Goal: Task Accomplishment & Management: Complete application form

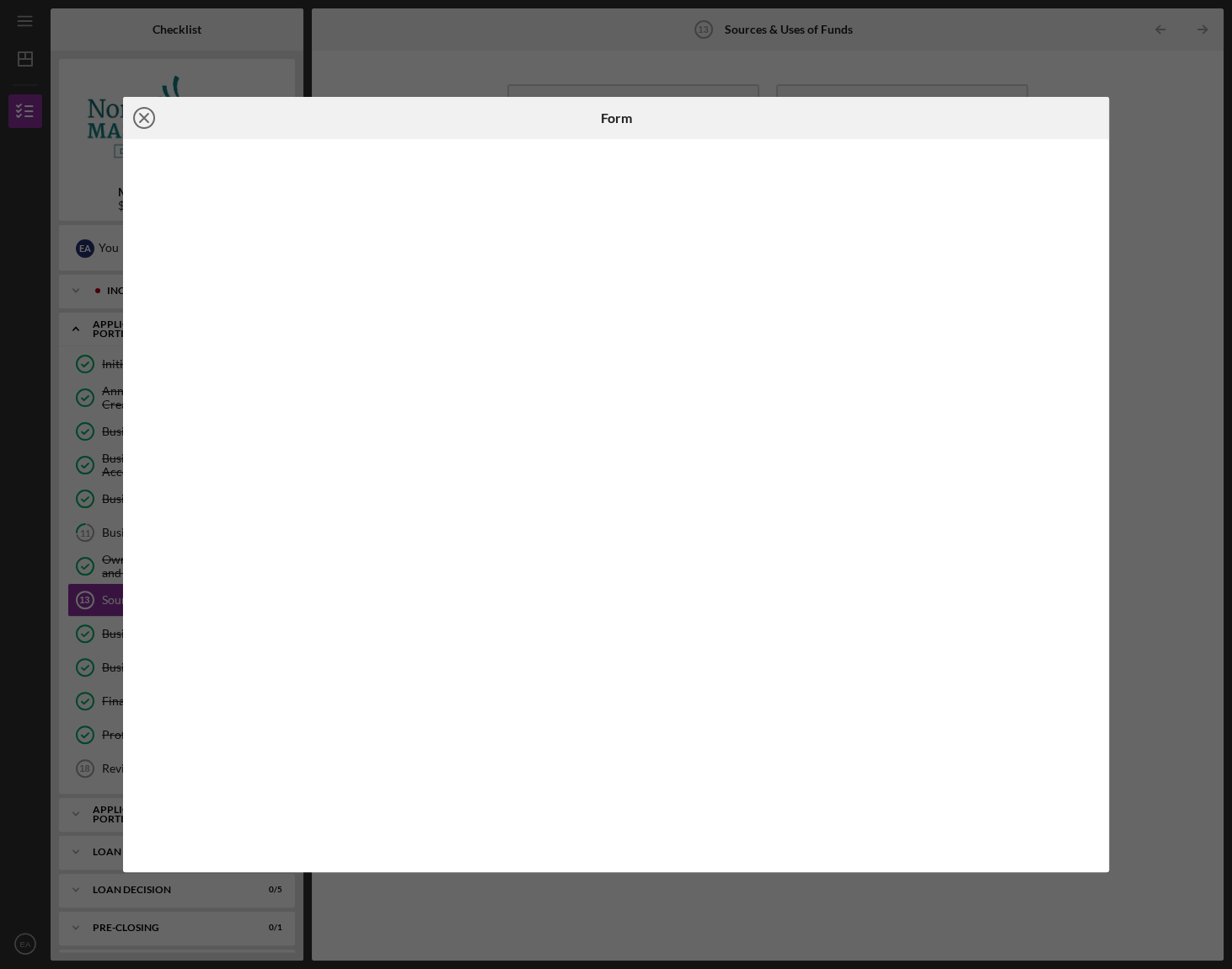
click at [147, 123] on icon "Icon/Close" at bounding box center [144, 118] width 42 height 42
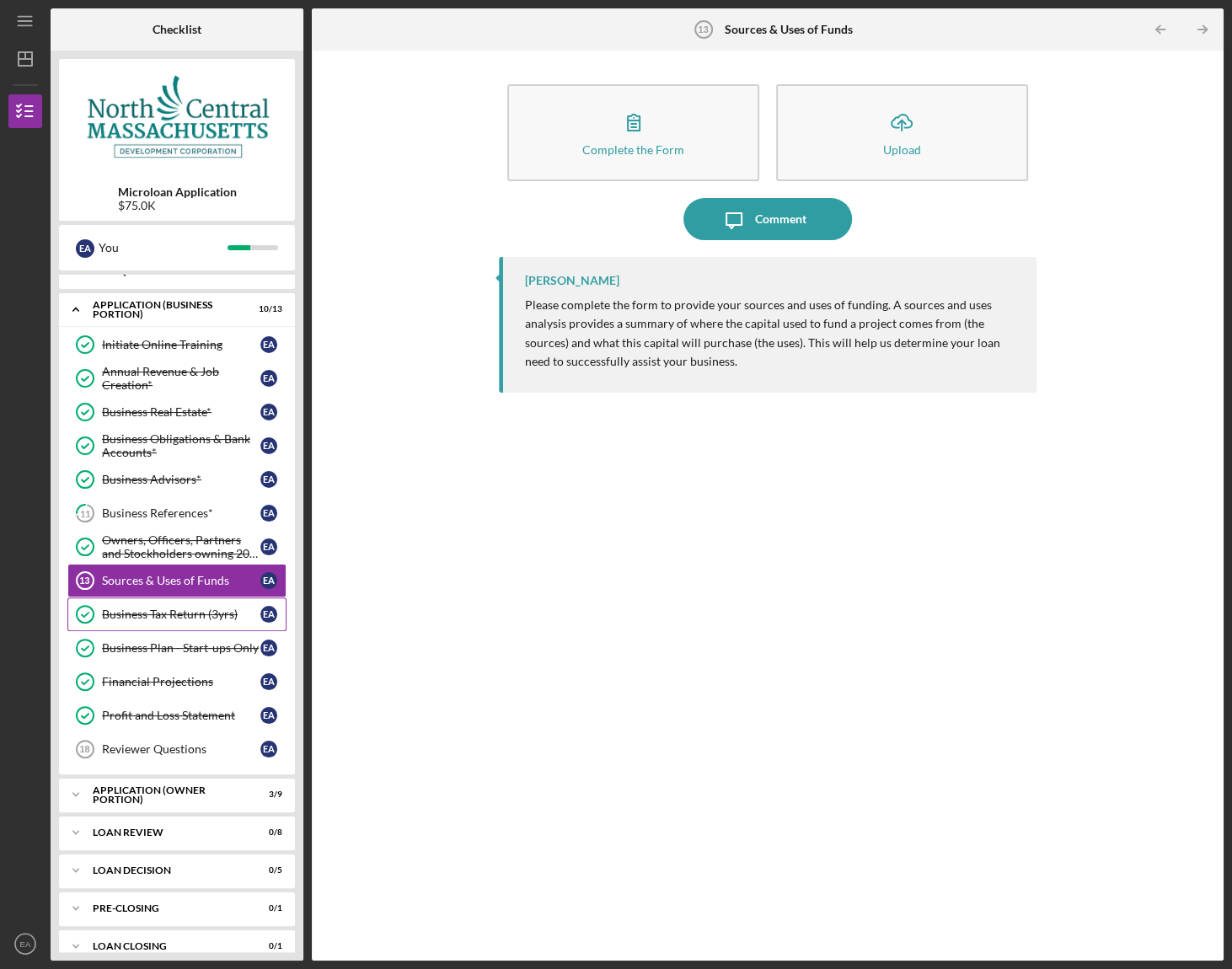
scroll to position [36, 0]
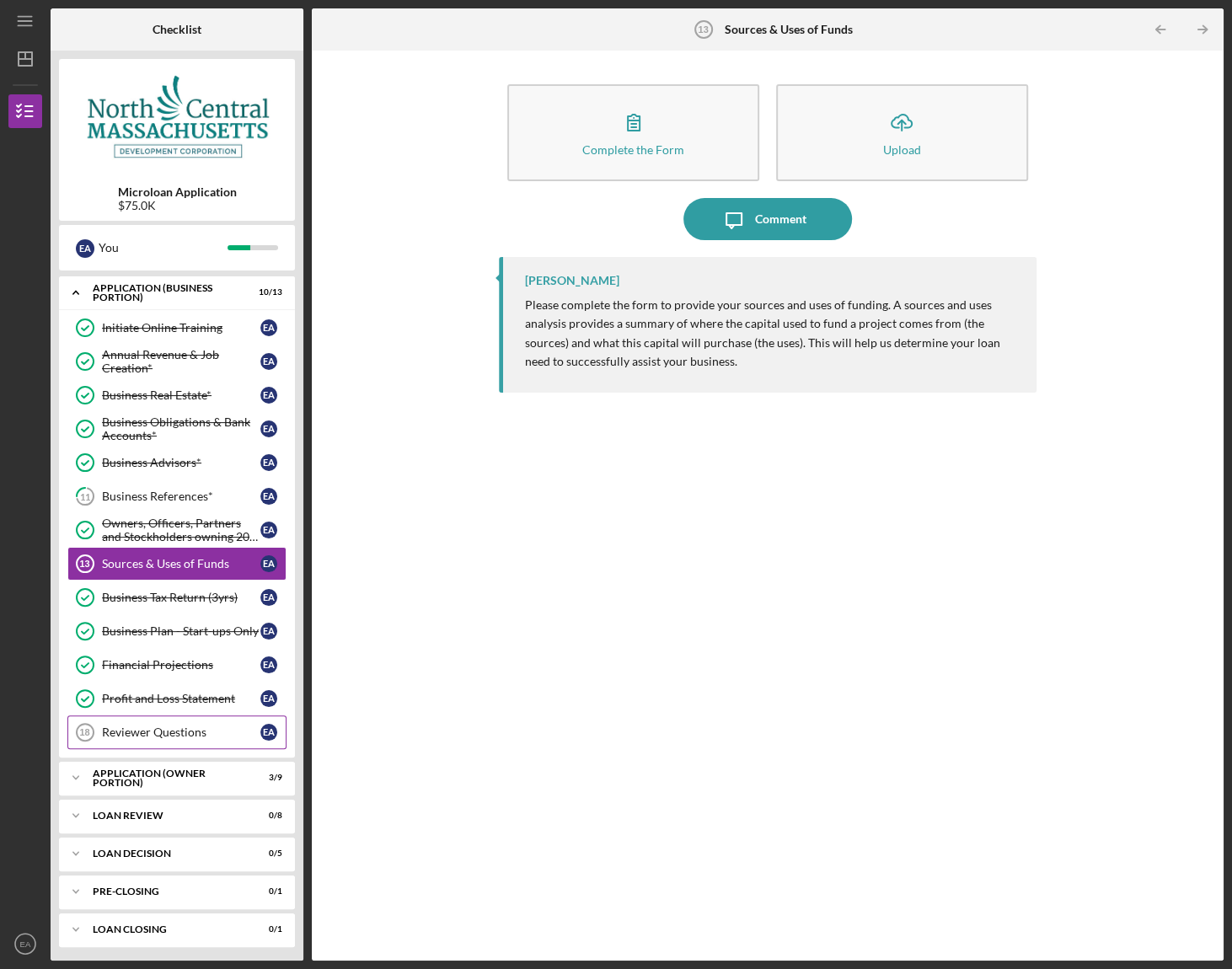
click at [166, 730] on div "Reviewer Questions" at bounding box center [181, 732] width 159 height 13
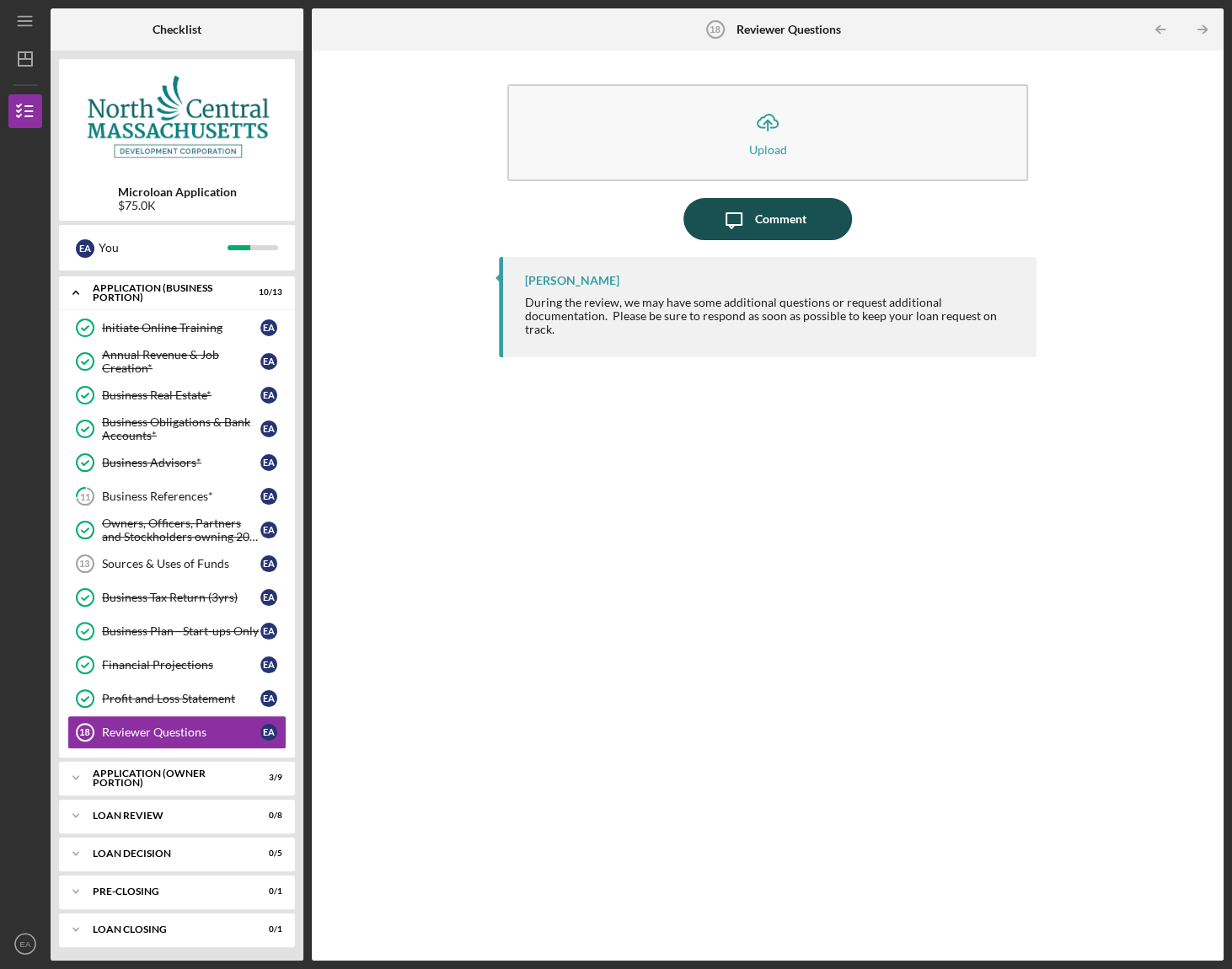
click at [768, 219] on div "Comment" at bounding box center [780, 219] width 52 height 42
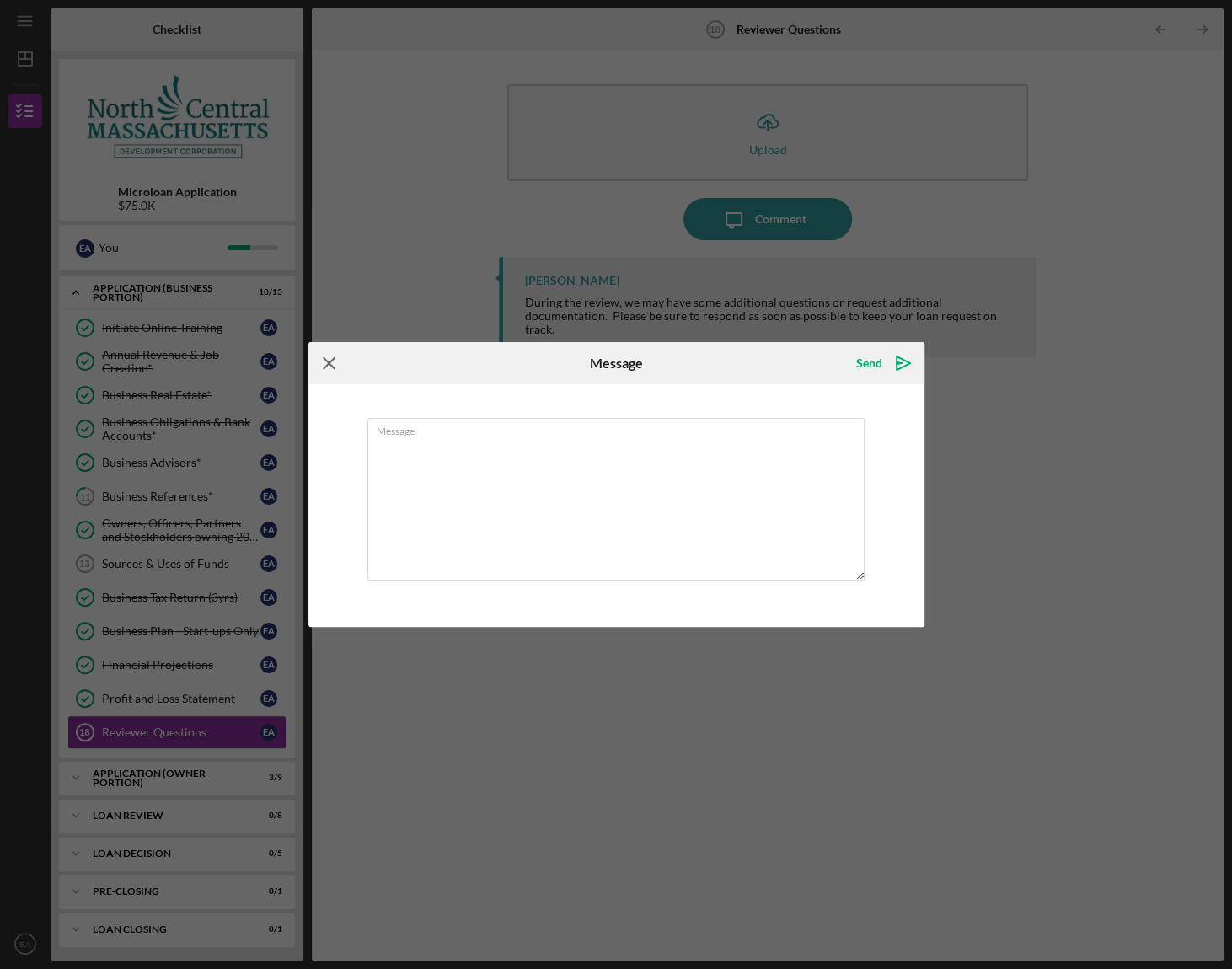
click at [331, 367] on icon "Icon/Menu Close" at bounding box center [329, 363] width 42 height 42
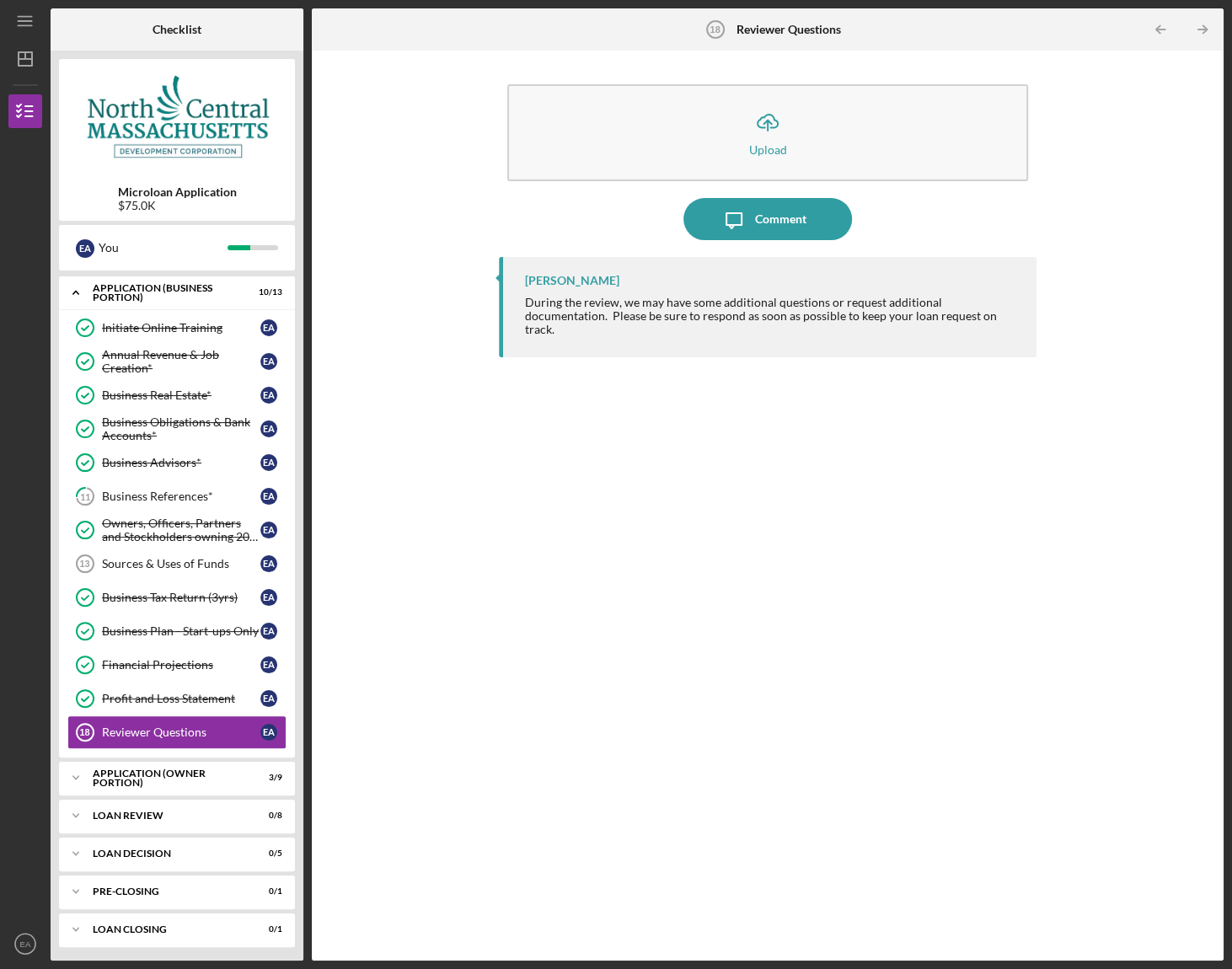
click at [75, 288] on icon "Icon/Expander" at bounding box center [75, 292] width 33 height 33
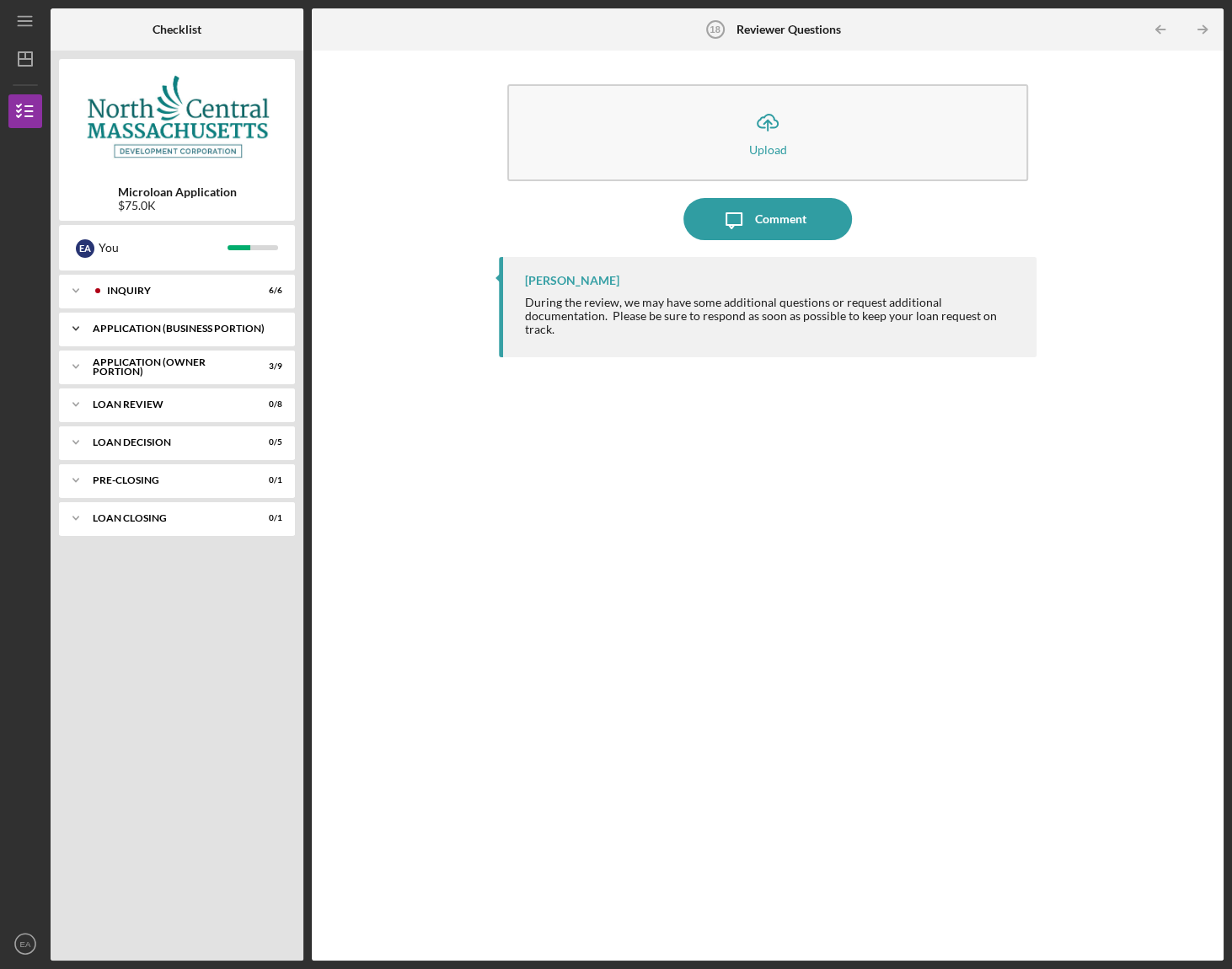
click at [204, 327] on div "APPLICATION (BUSINESS PORTION)" at bounding box center [183, 329] width 181 height 11
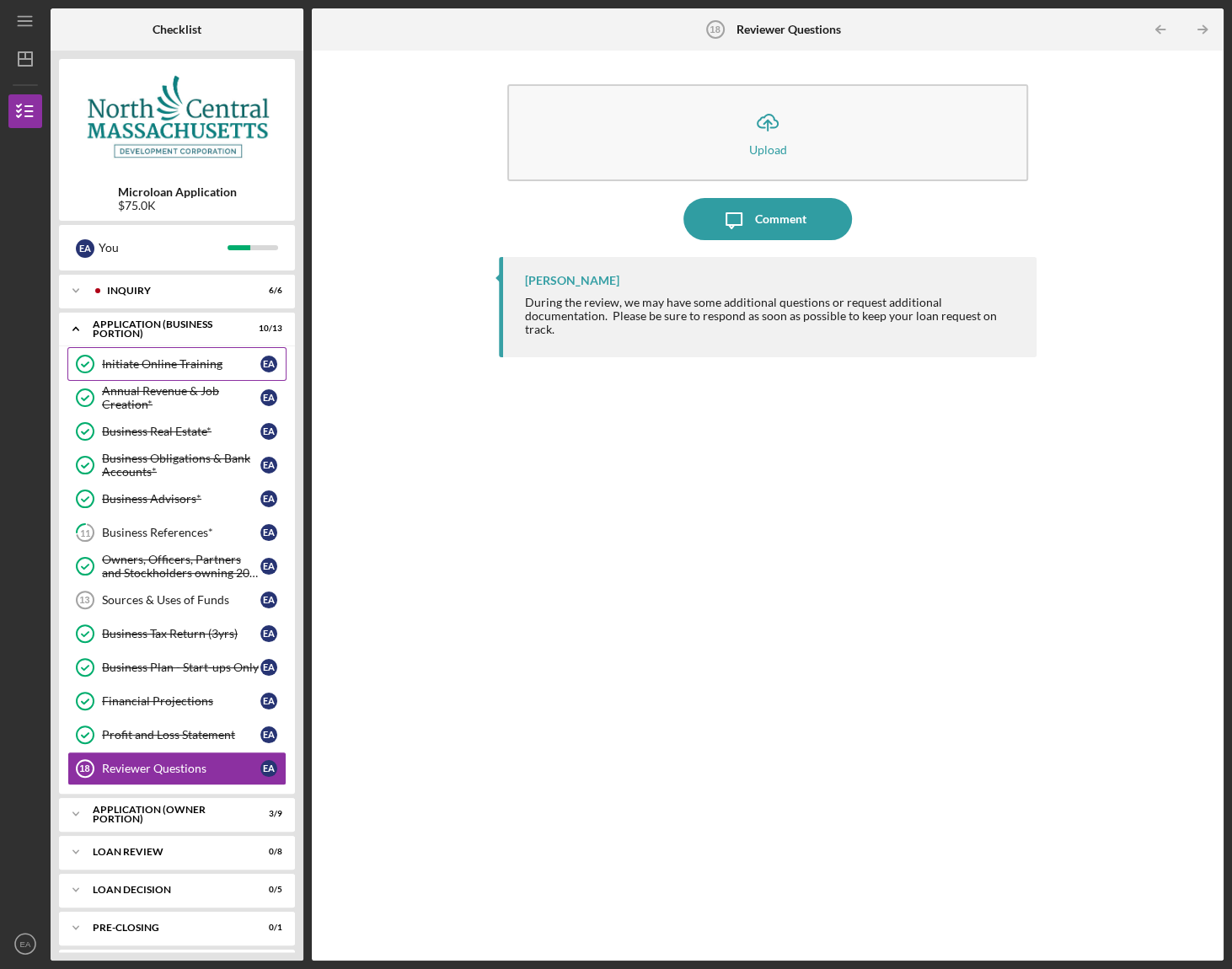
scroll to position [36, 0]
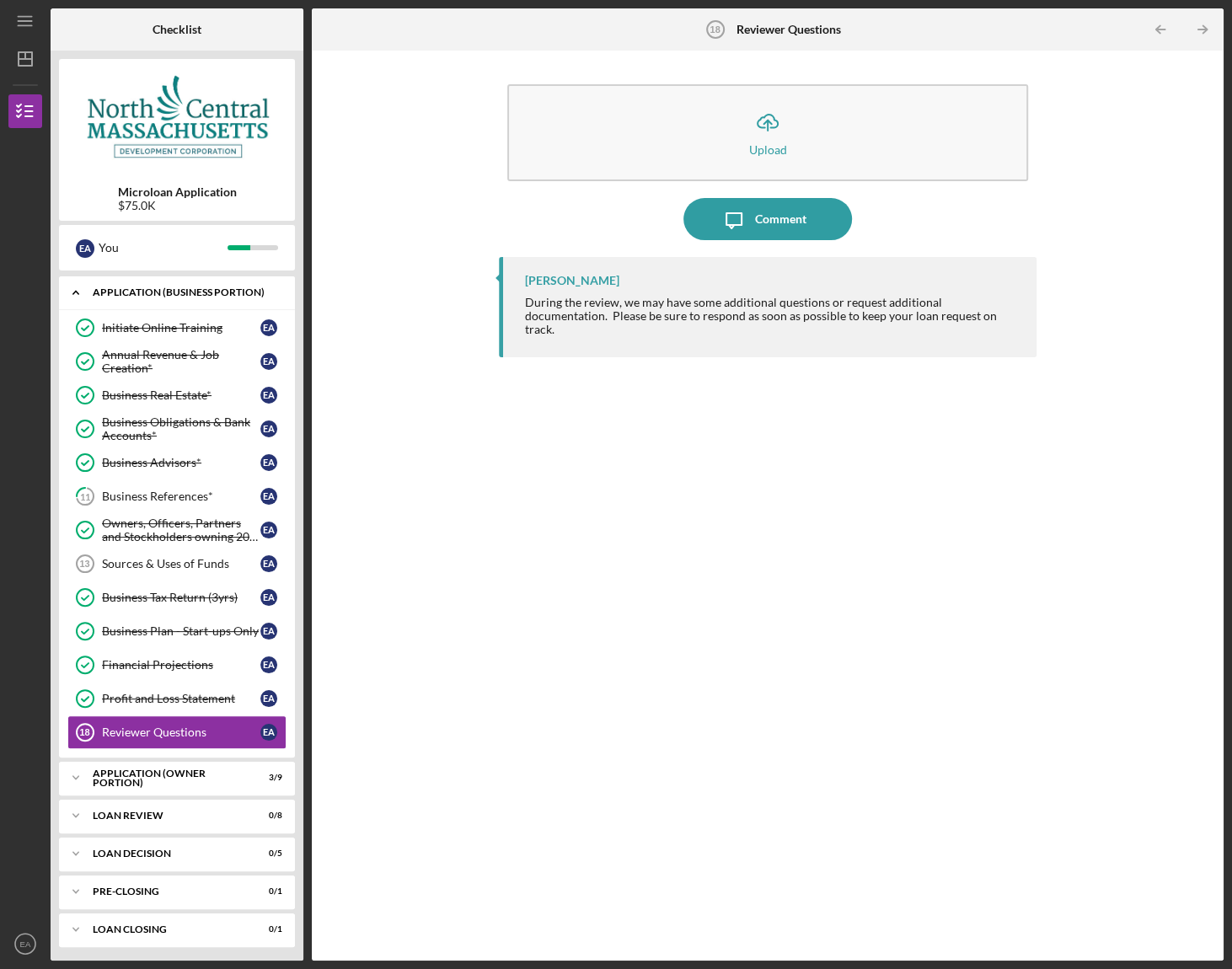
click at [75, 290] on icon "Icon/Expander" at bounding box center [75, 292] width 33 height 33
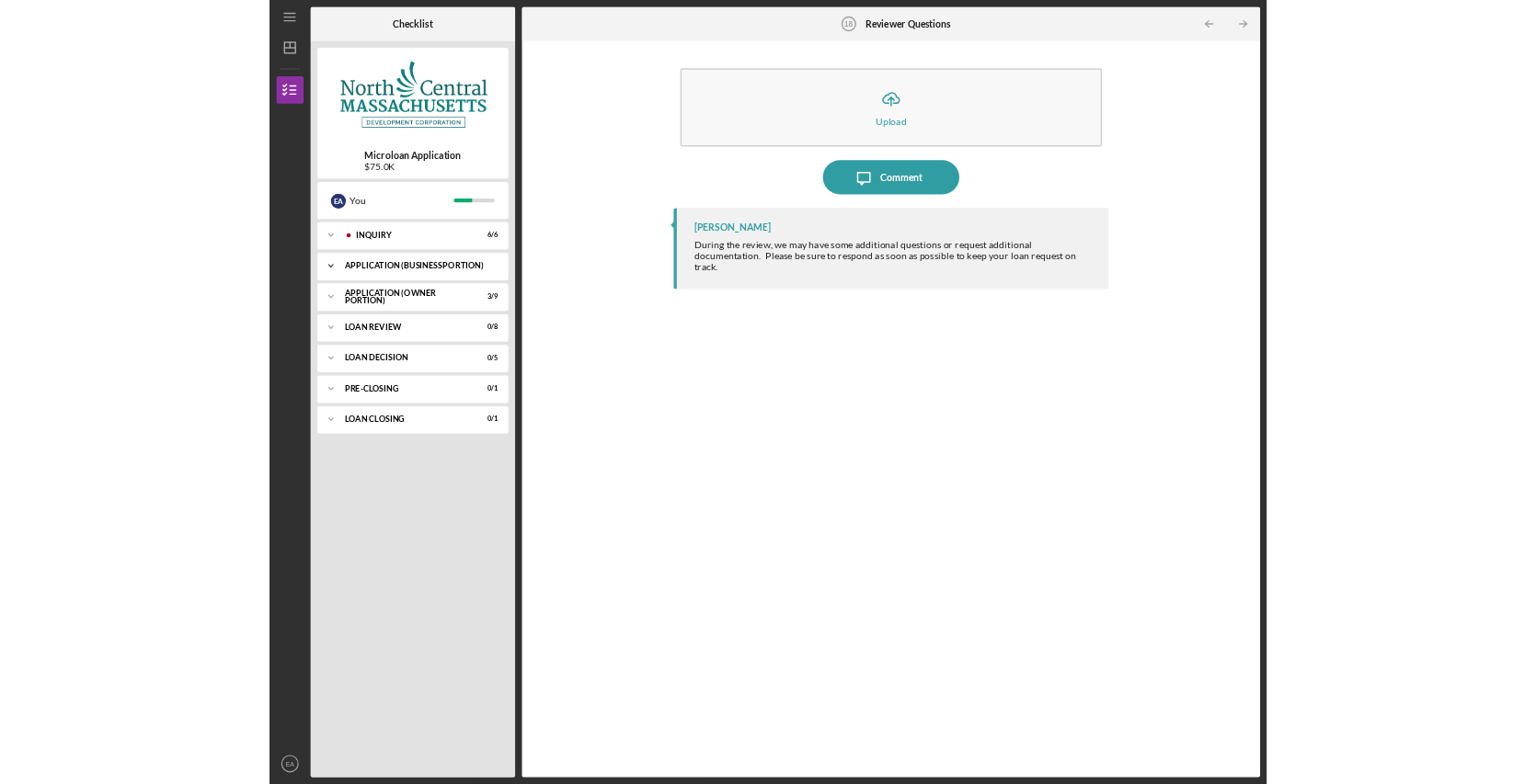
scroll to position [0, 0]
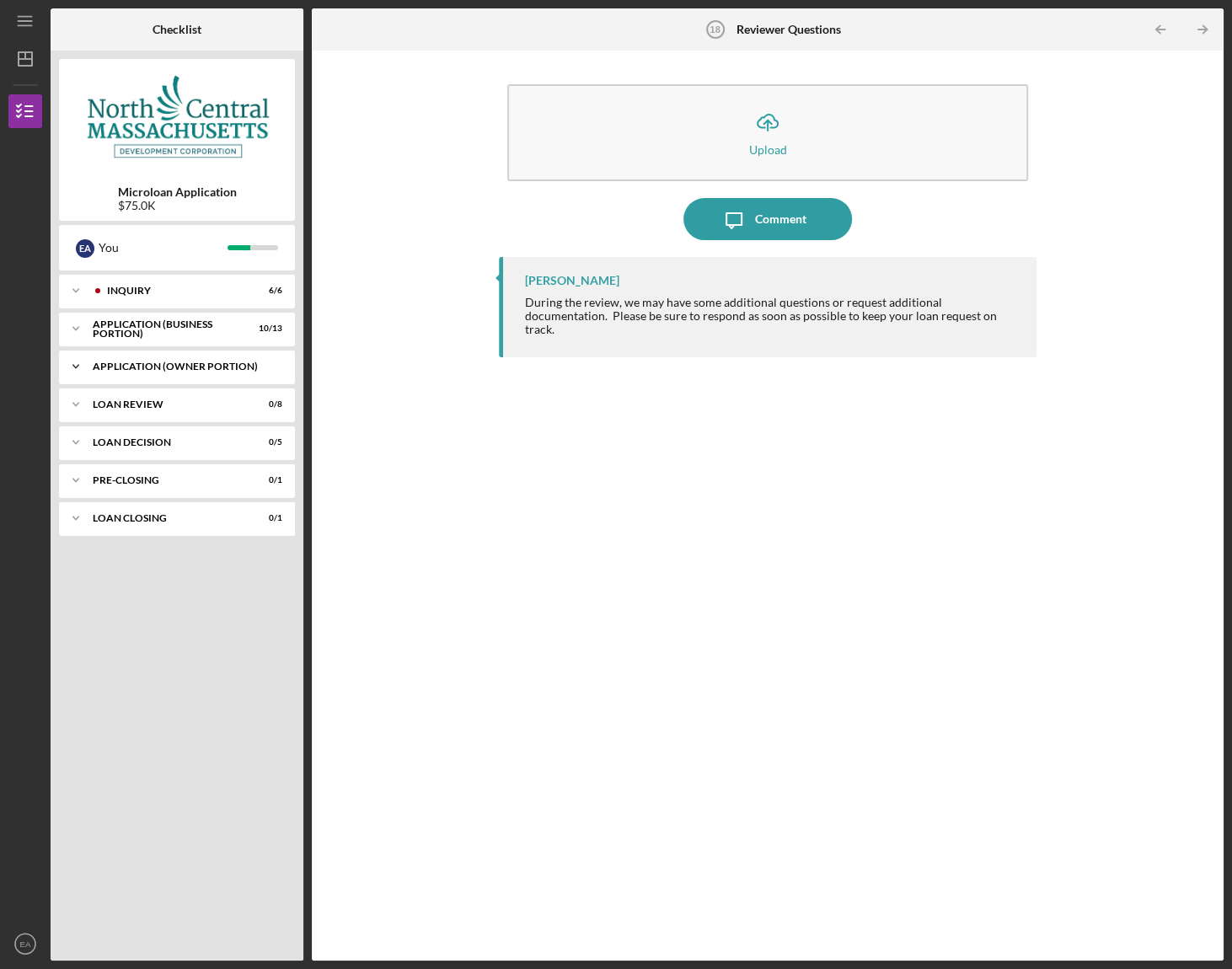
click at [97, 366] on div "APPLICATION (OWNER PORTION)" at bounding box center [183, 367] width 181 height 11
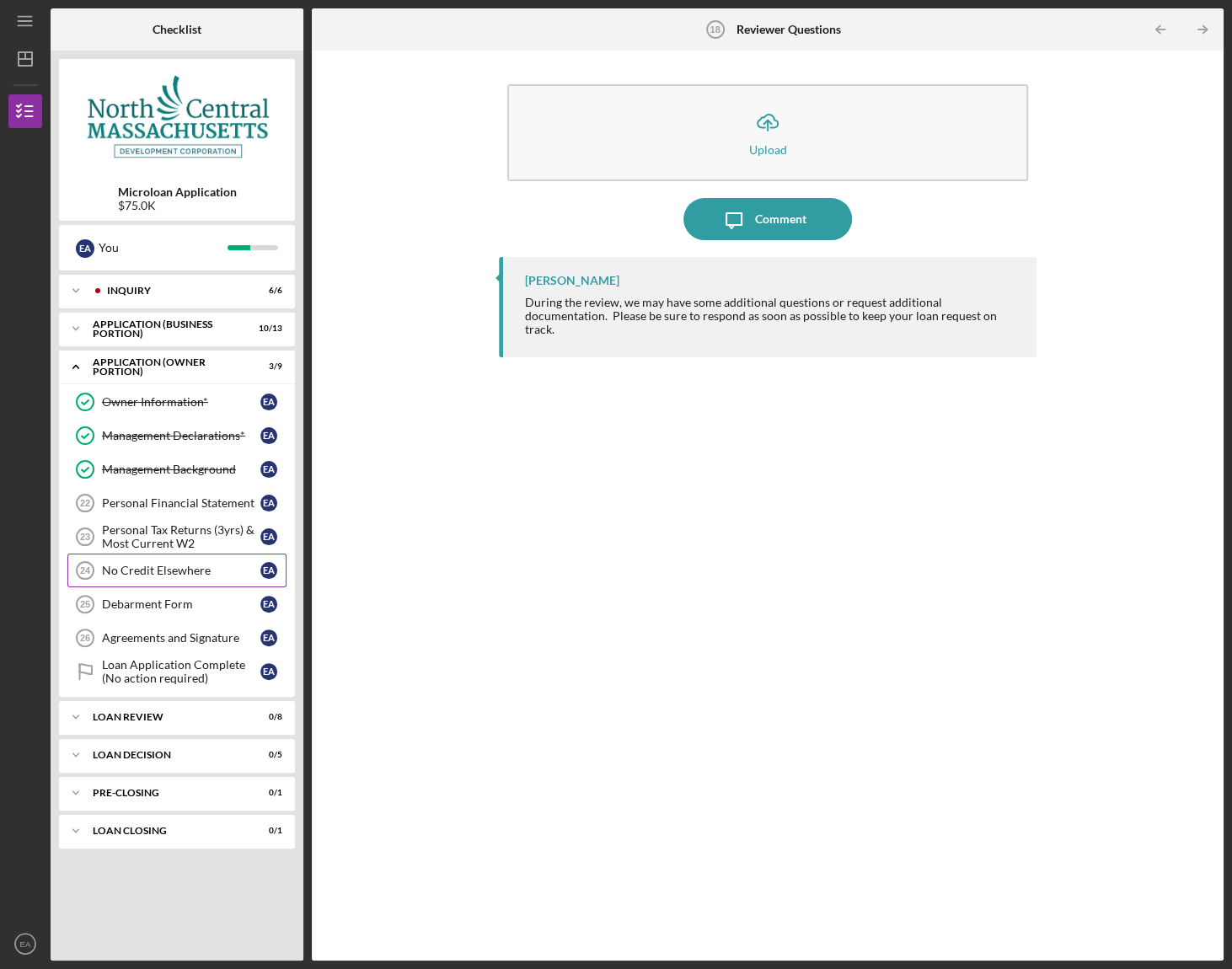
click at [146, 567] on div "No Credit Elsewhere" at bounding box center [181, 570] width 159 height 13
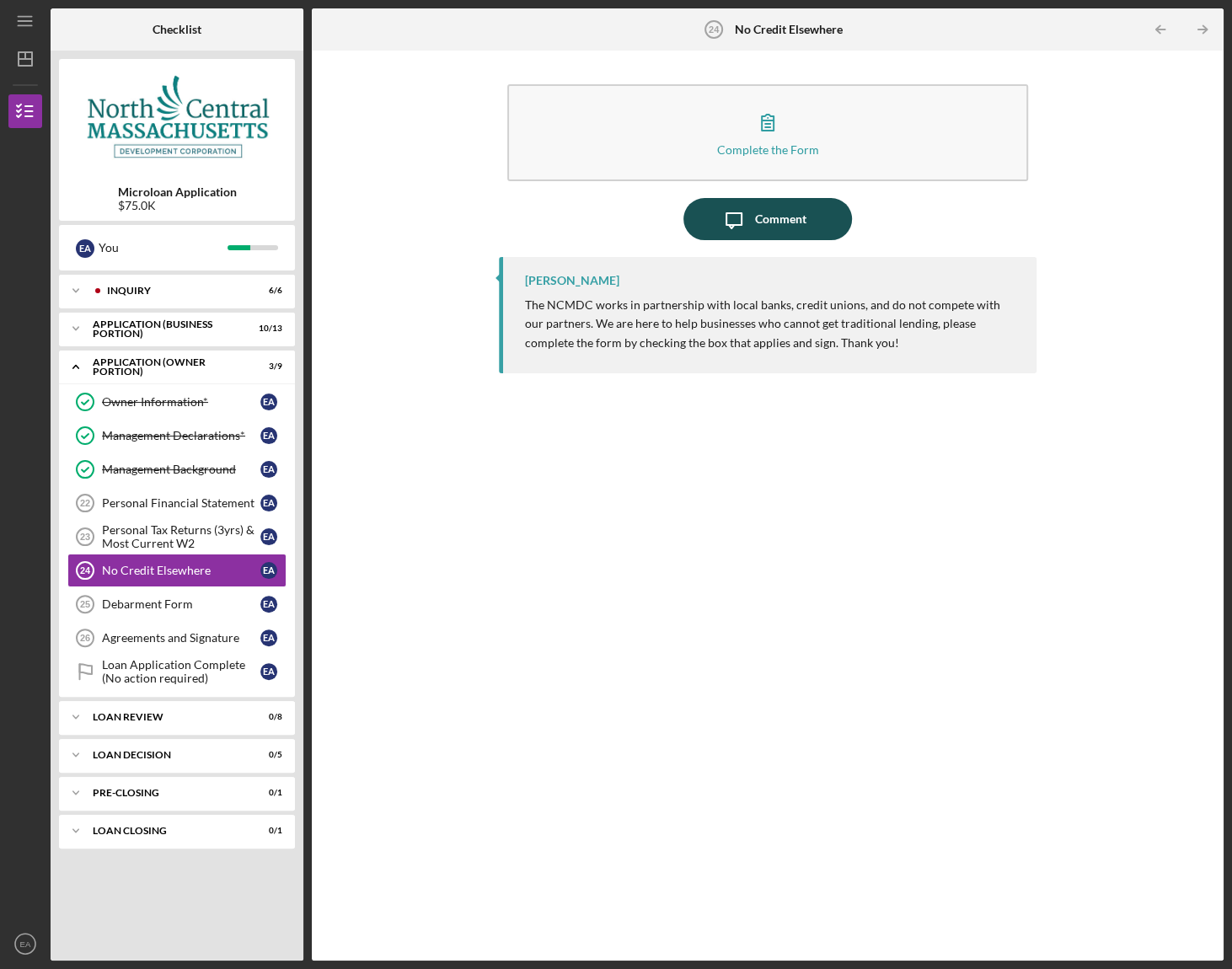
click at [773, 208] on div "Comment" at bounding box center [780, 219] width 52 height 42
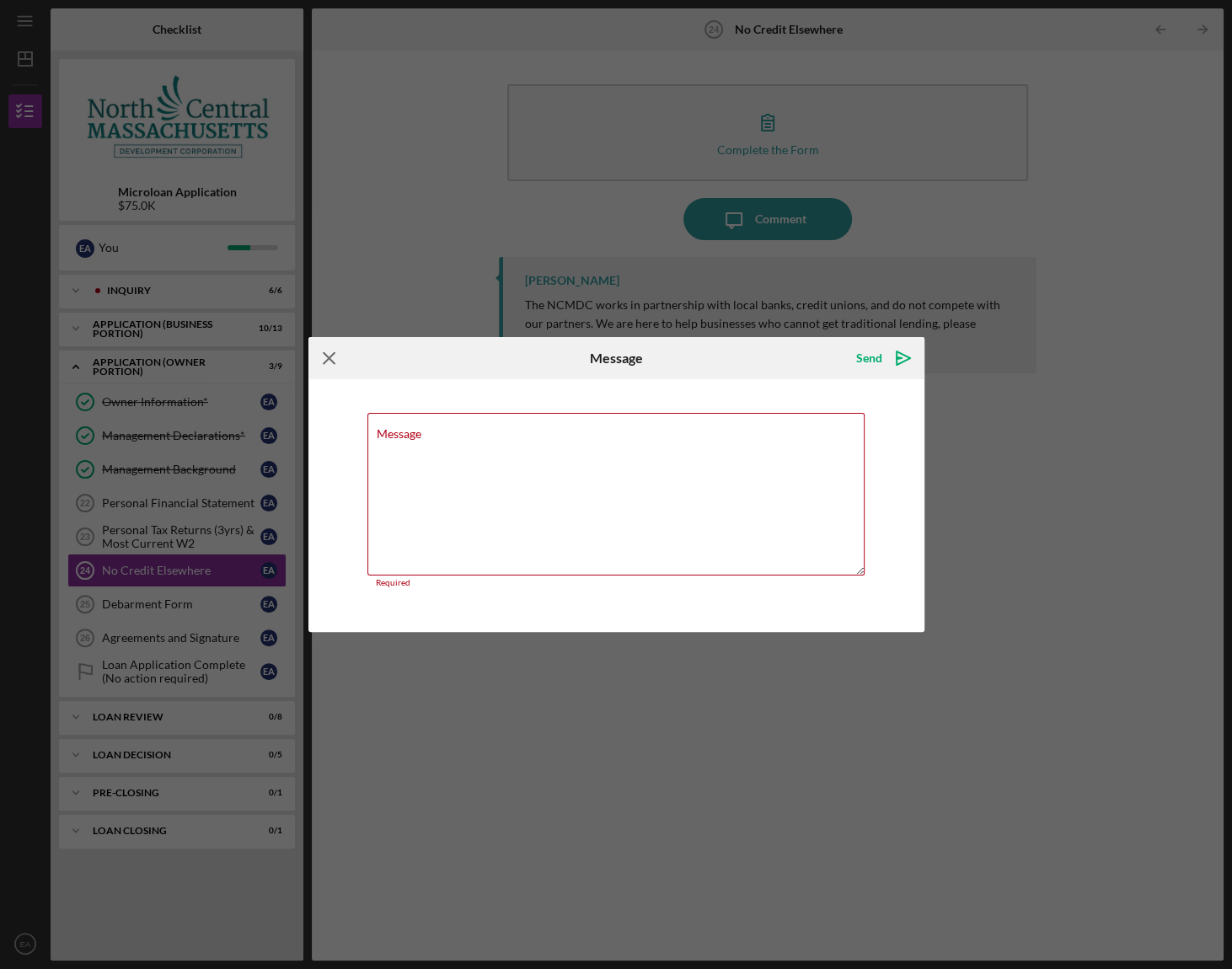
click at [327, 368] on icon "Icon/Menu Close" at bounding box center [329, 358] width 42 height 42
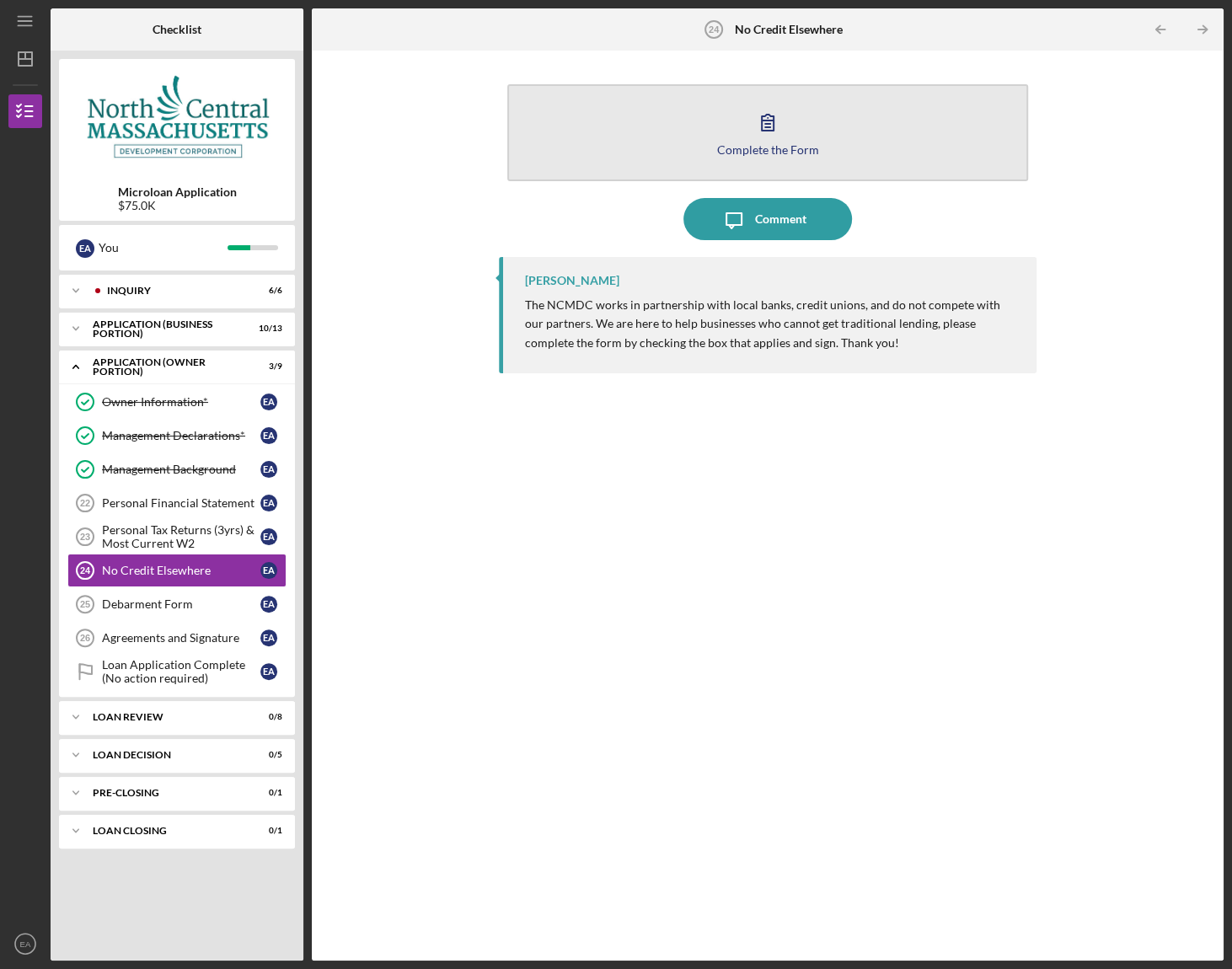
click at [797, 145] on div "Complete the Form" at bounding box center [768, 149] width 102 height 12
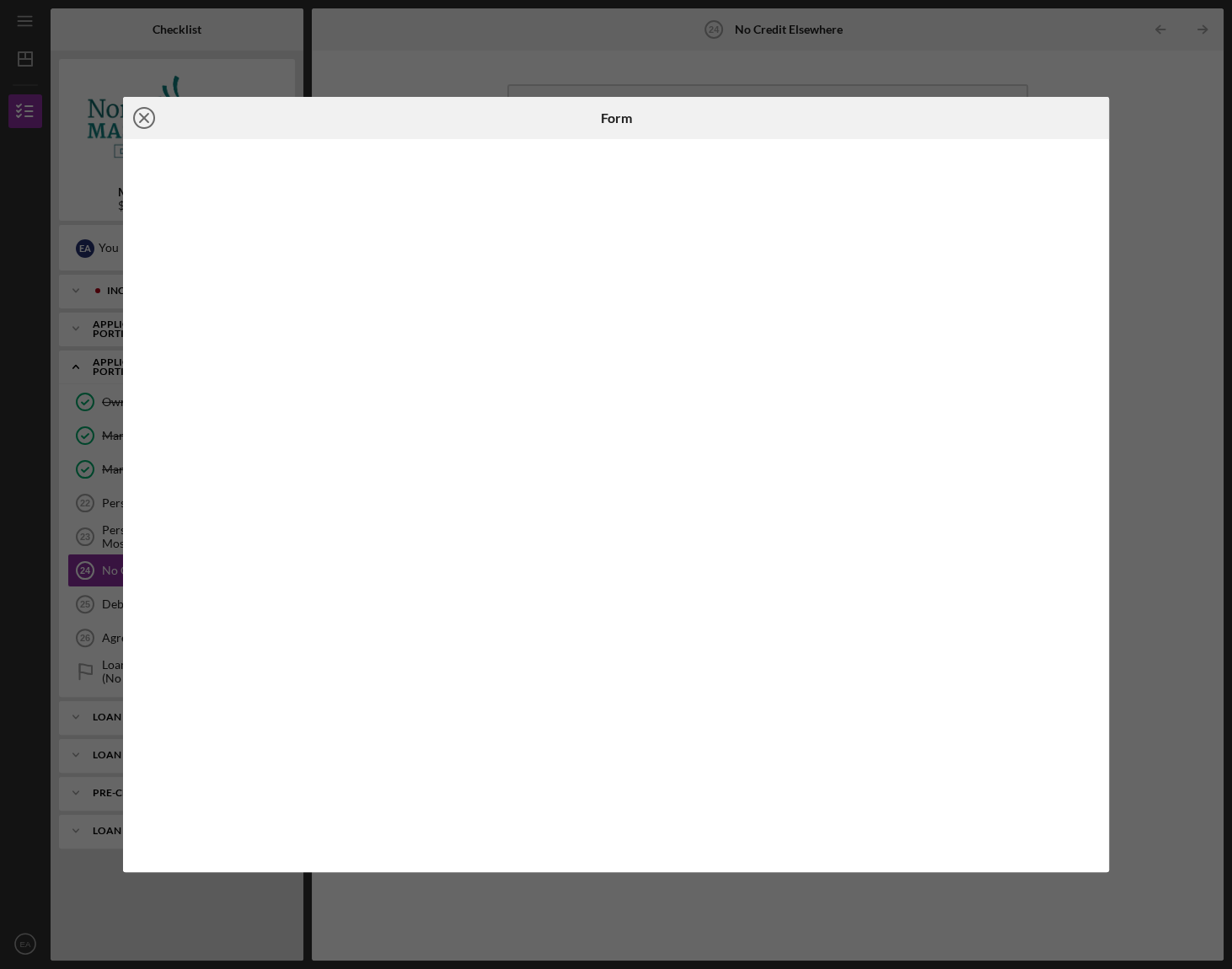
click at [144, 117] on icon "Icon/Close" at bounding box center [144, 118] width 42 height 42
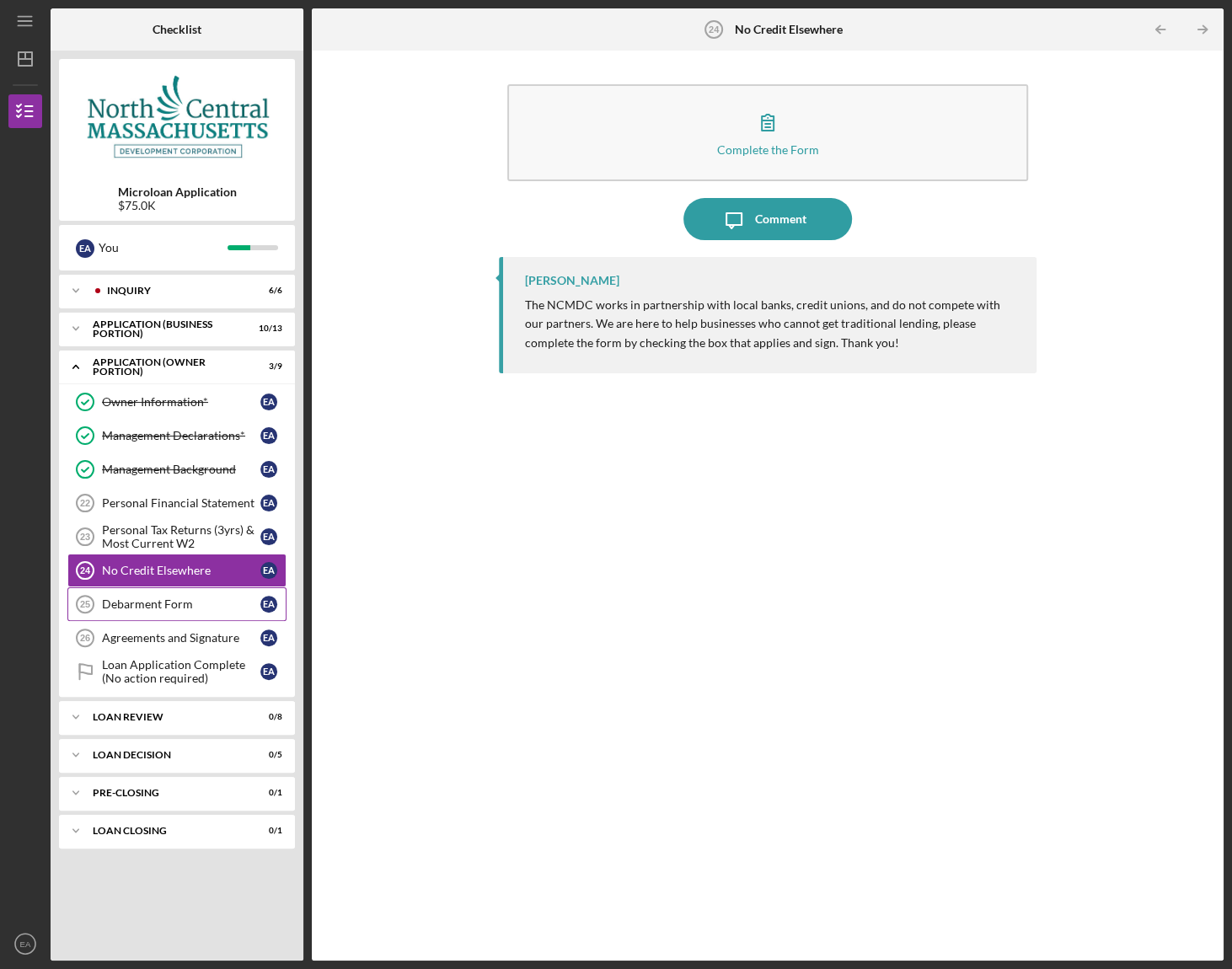
click at [124, 604] on div "Debarment Form" at bounding box center [181, 604] width 159 height 13
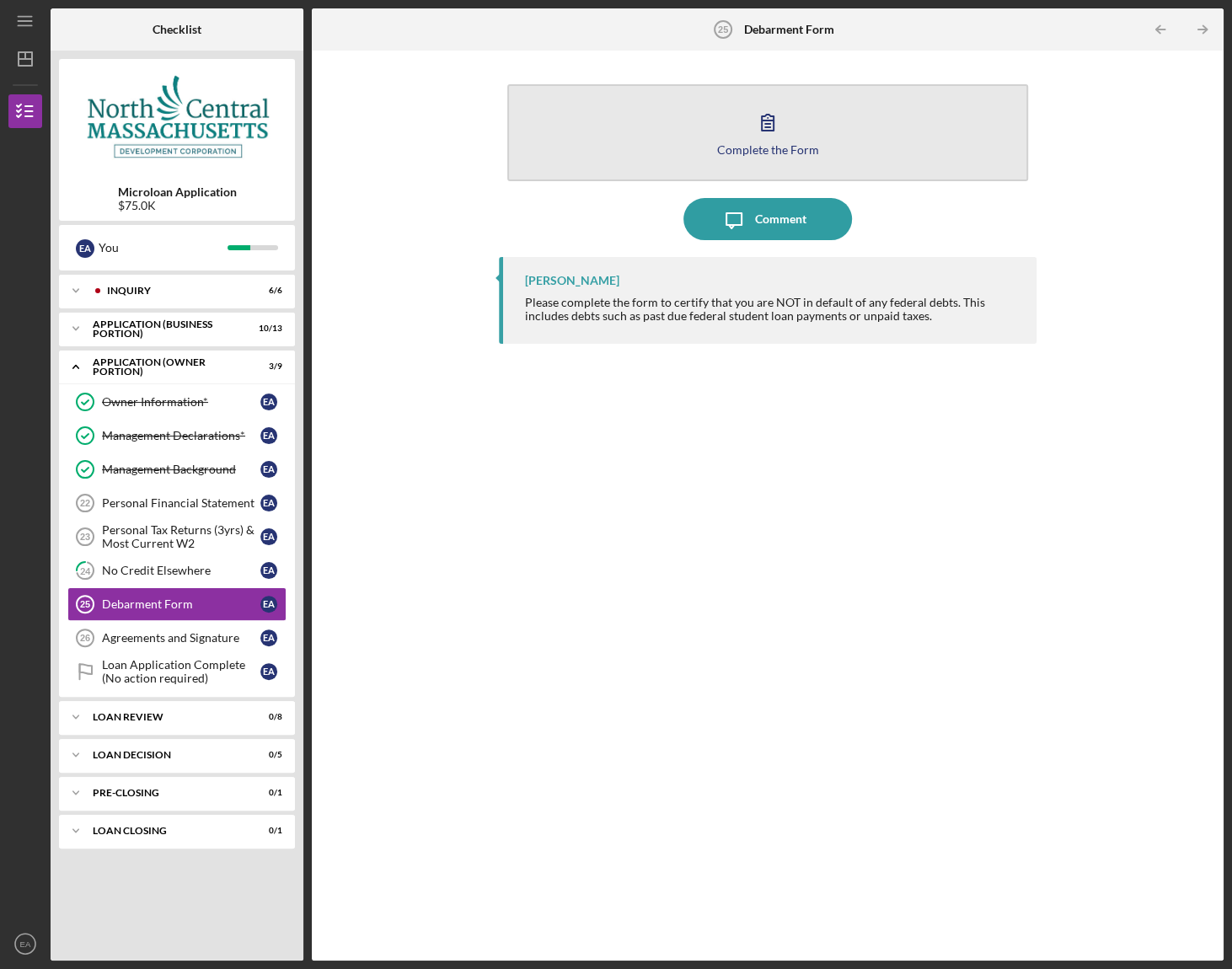
click at [782, 135] on icon "button" at bounding box center [768, 122] width 42 height 42
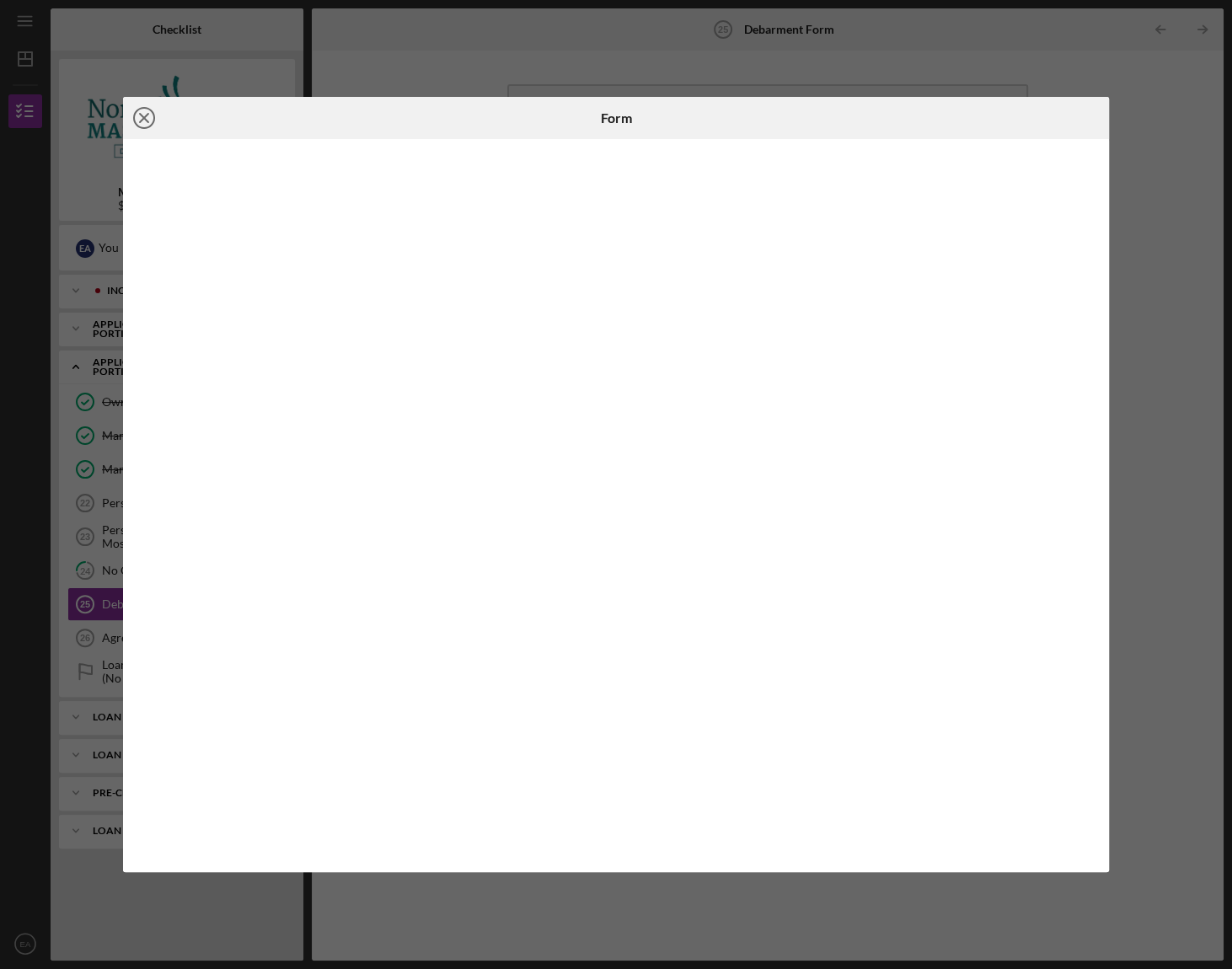
click at [141, 111] on icon "Icon/Close" at bounding box center [144, 118] width 42 height 42
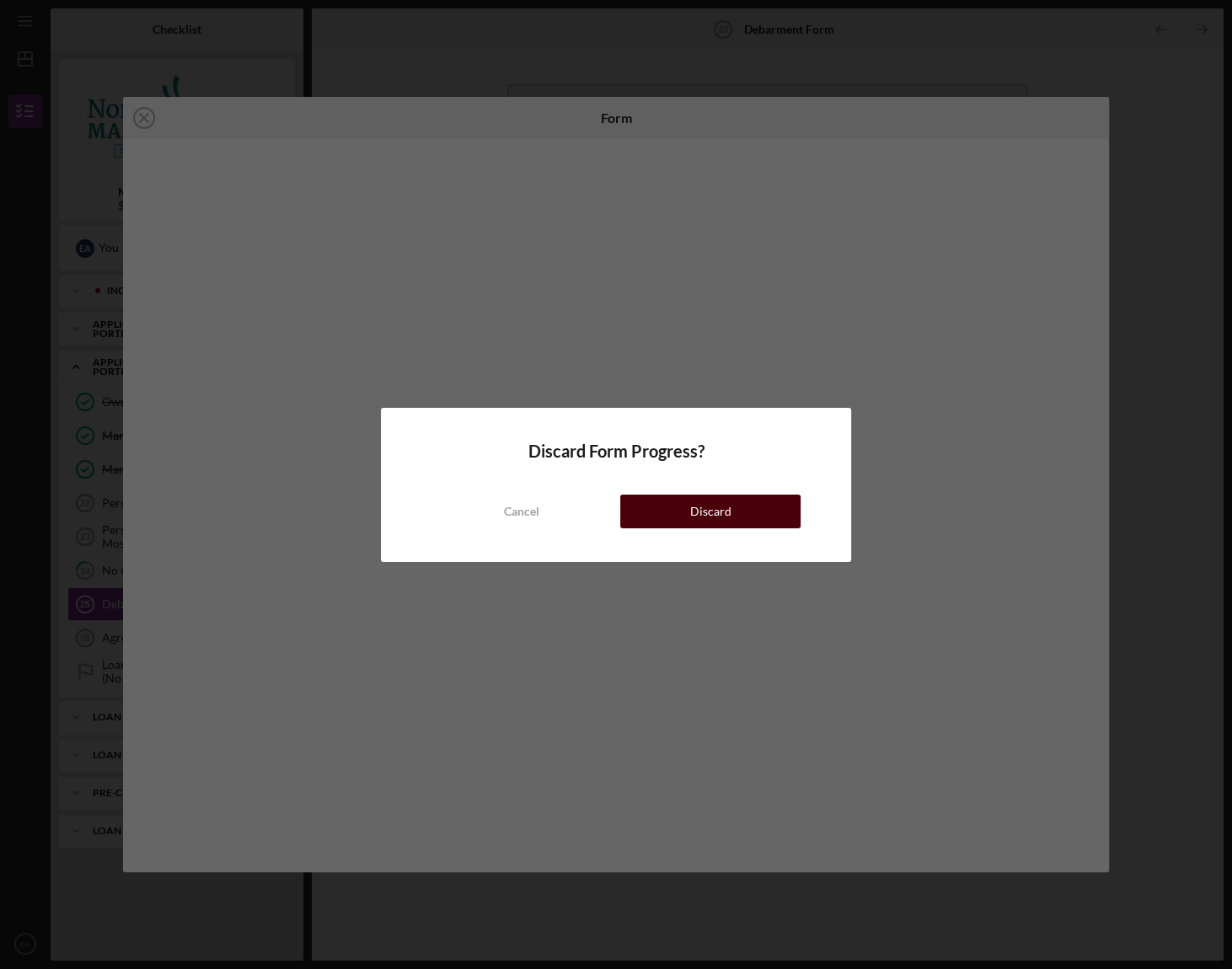
click at [712, 507] on div "Discard" at bounding box center [710, 512] width 41 height 33
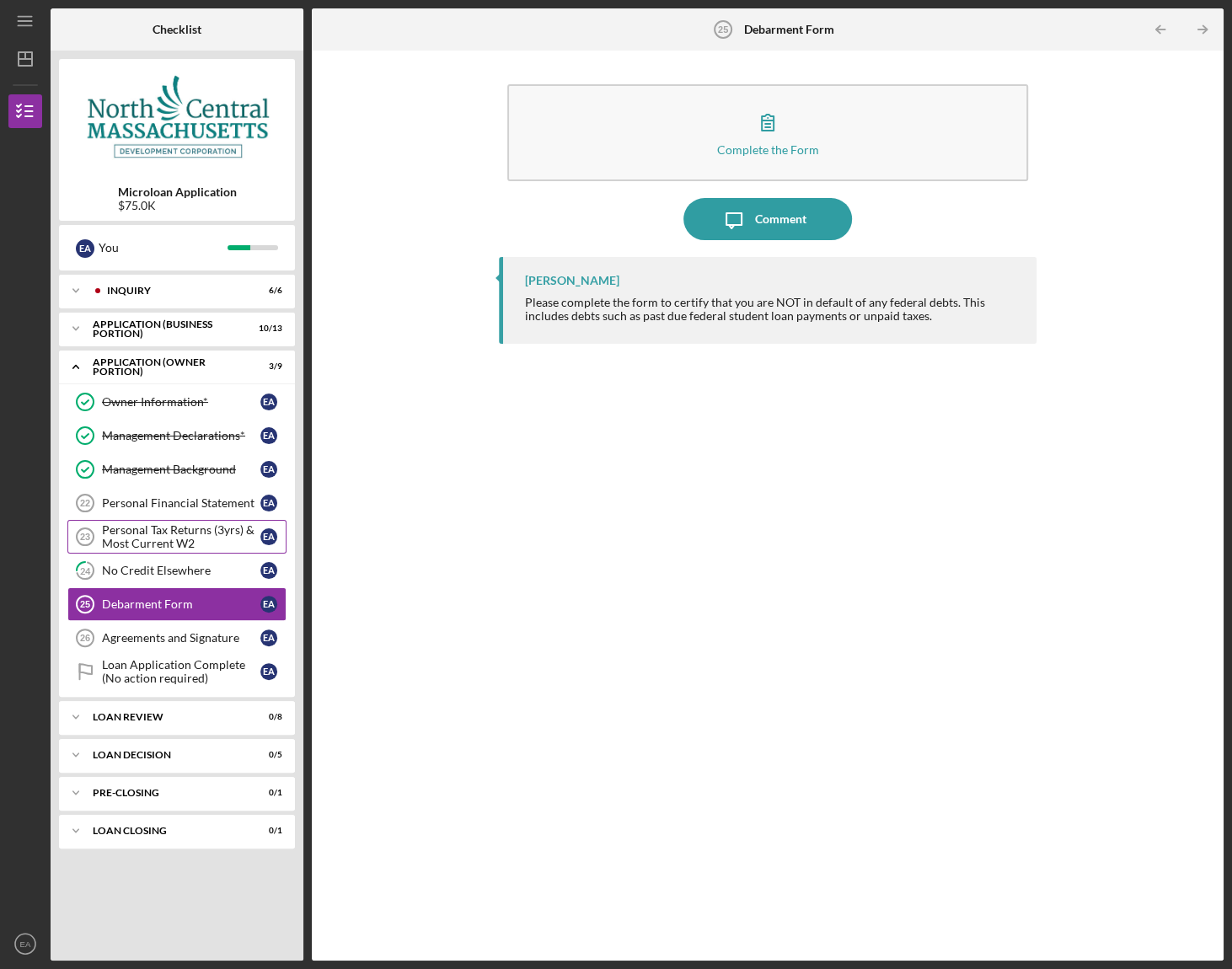
click at [161, 534] on div "Personal Tax Returns (3yrs) & Most Current W2" at bounding box center [181, 536] width 159 height 27
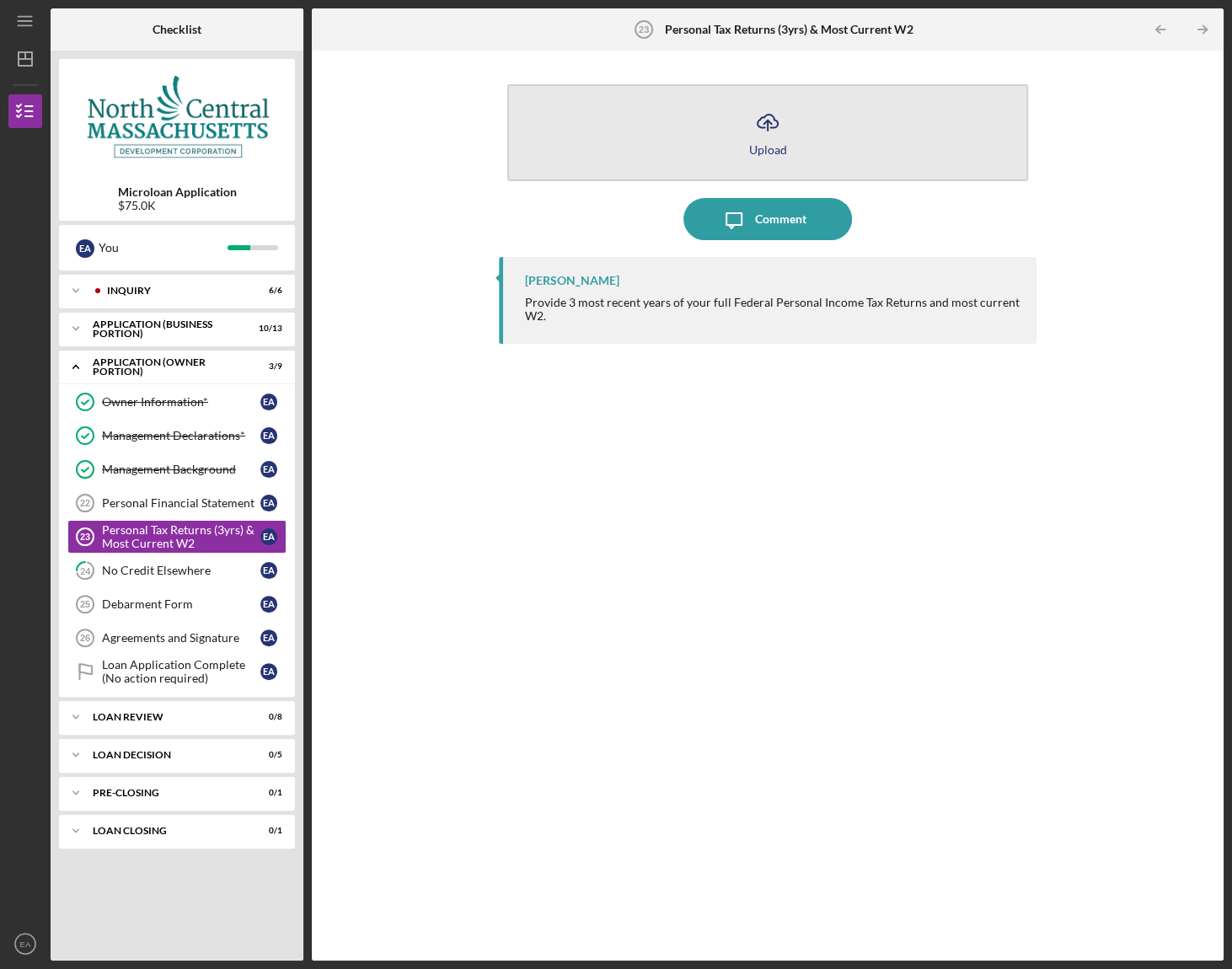
click at [769, 123] on icon "Icon/Upload" at bounding box center [768, 122] width 42 height 42
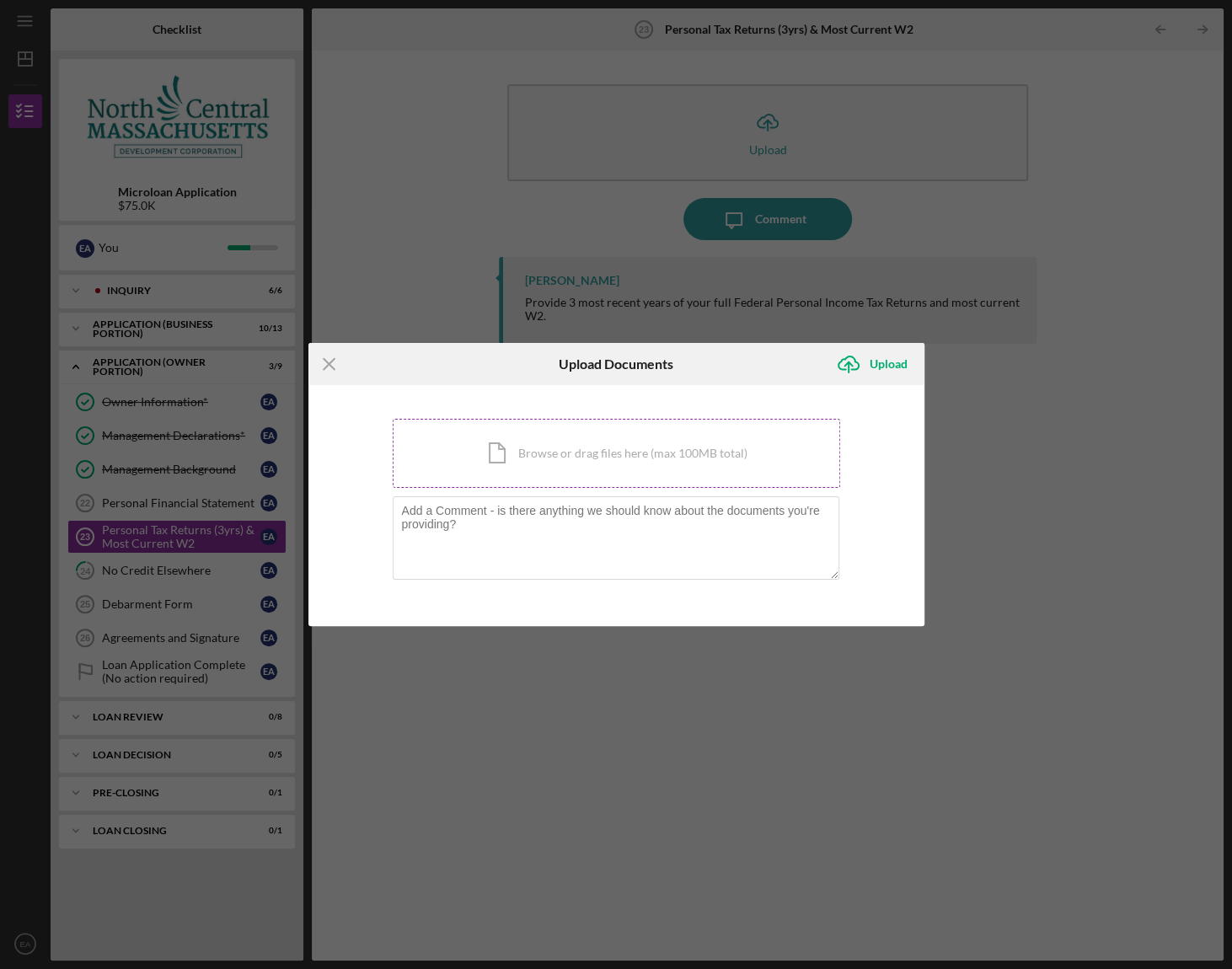
click at [555, 449] on div "Icon/Document Browse or drag files here (max 100MB total) Tap to choose files o…" at bounding box center [616, 453] width 448 height 69
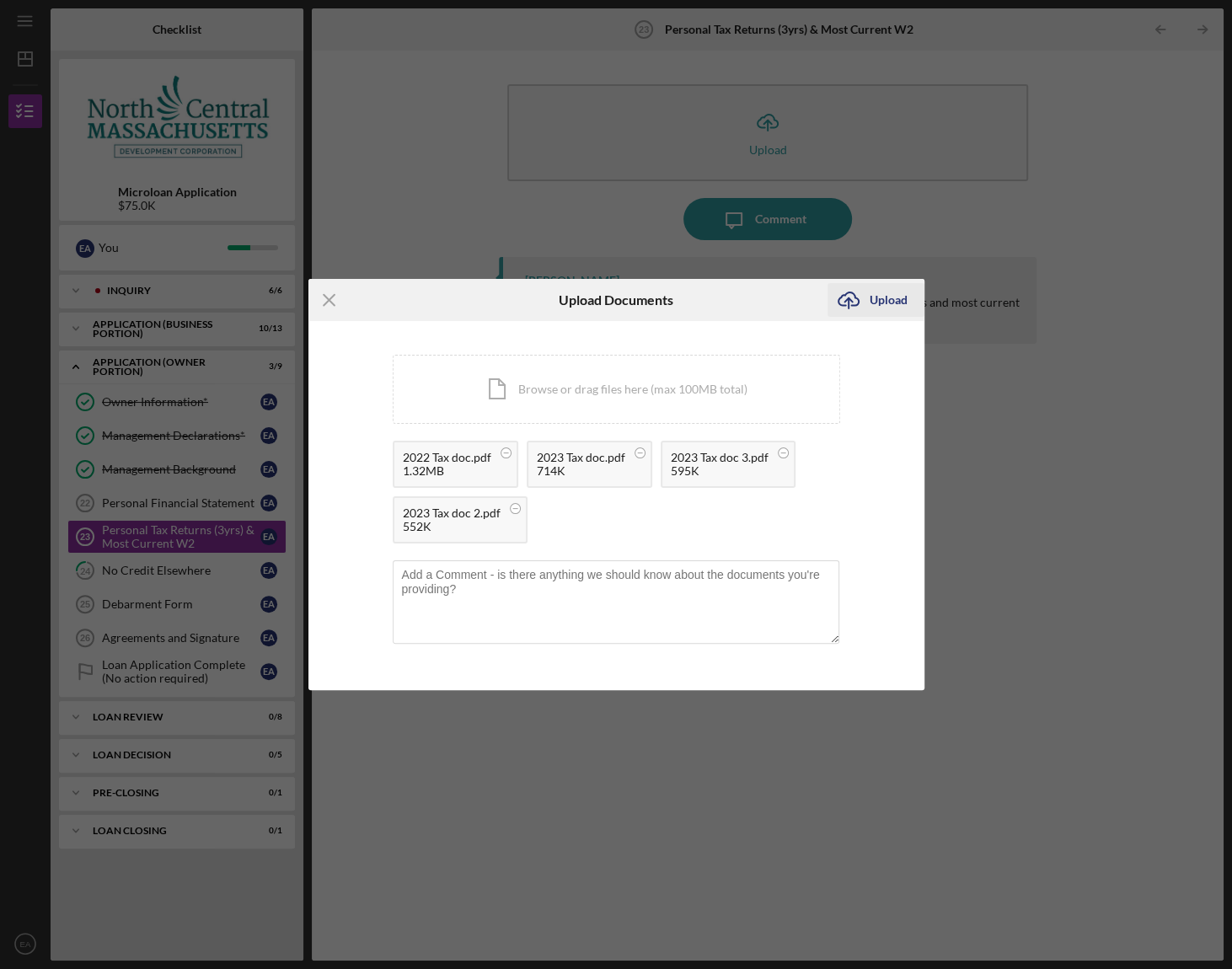
click at [877, 304] on div "Upload" at bounding box center [888, 300] width 38 height 33
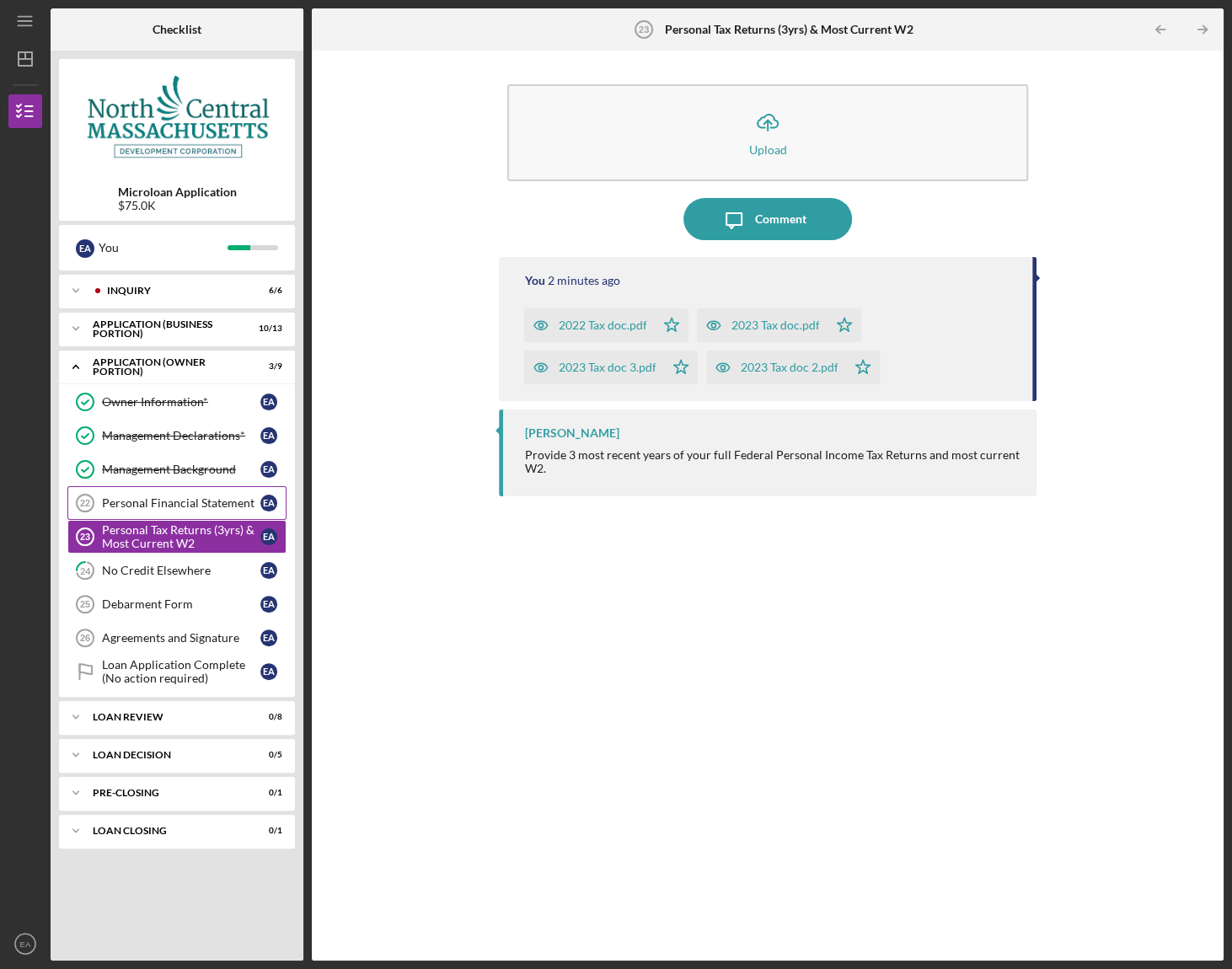
click at [174, 503] on div "Personal Financial Statement" at bounding box center [181, 503] width 159 height 13
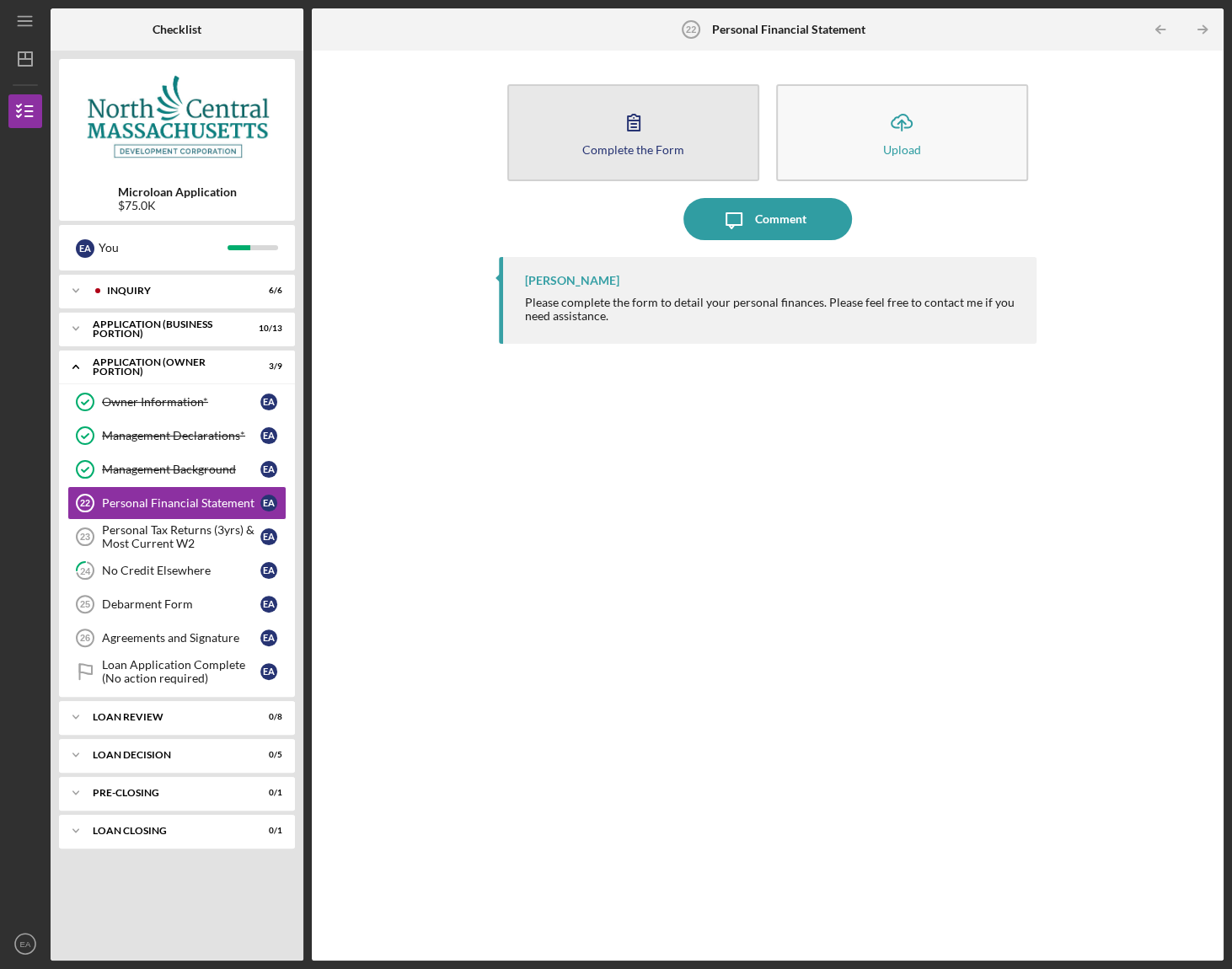
click at [635, 132] on icon "button" at bounding box center [634, 122] width 42 height 42
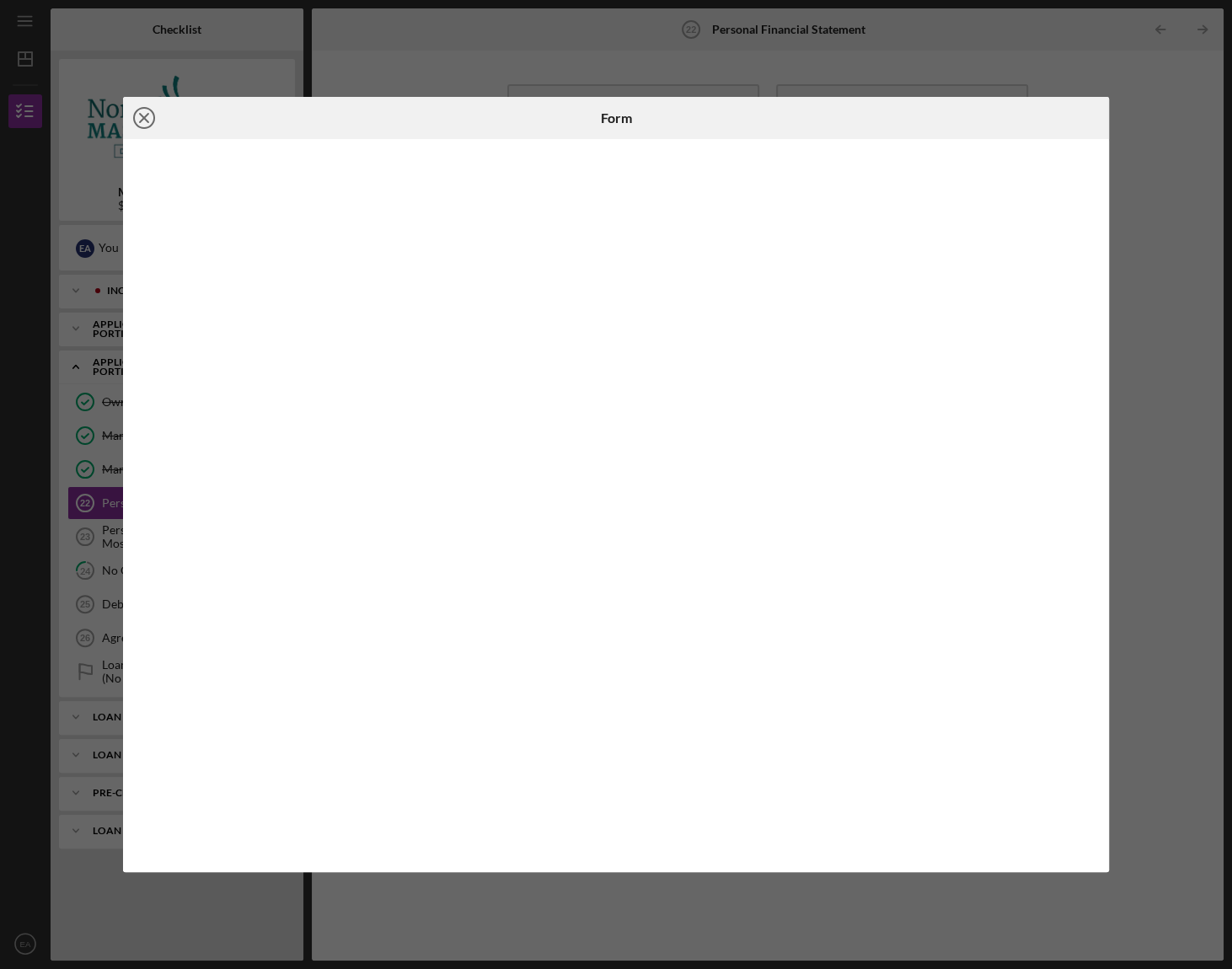
click at [140, 118] on icon "Icon/Close" at bounding box center [144, 118] width 42 height 42
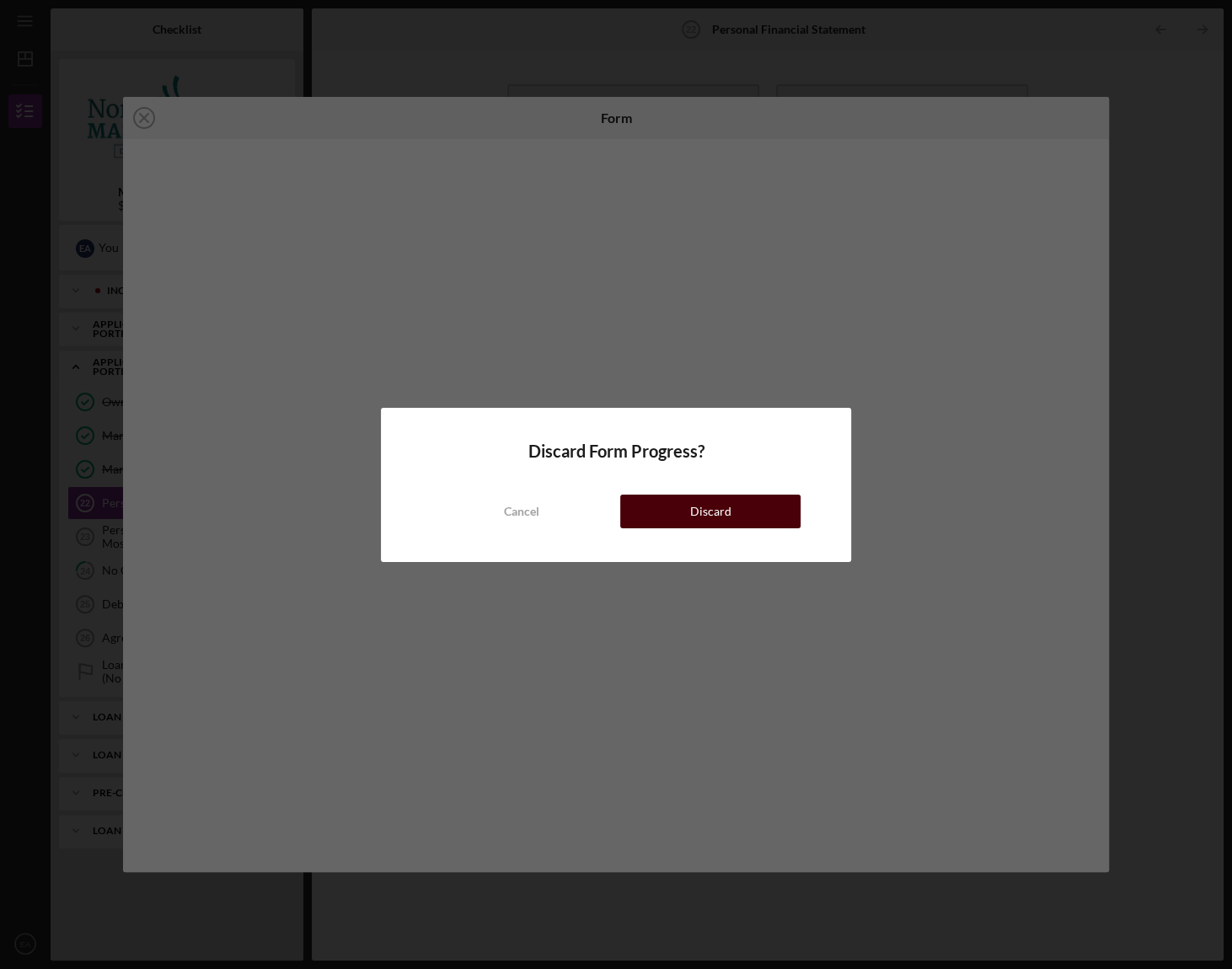
click at [699, 510] on div "Discard" at bounding box center [710, 512] width 41 height 33
